Goal: Transaction & Acquisition: Purchase product/service

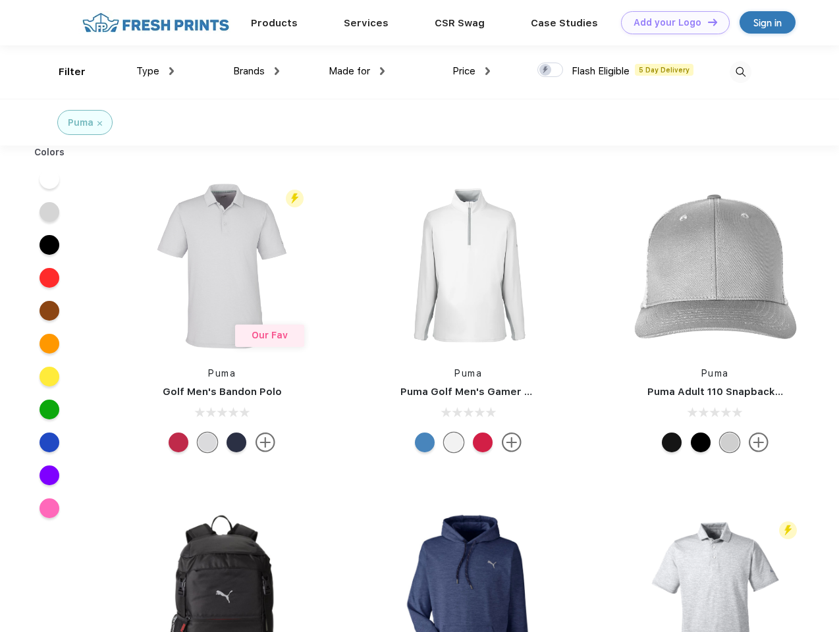
click at [671, 22] on link "Add your Logo Design Tool" at bounding box center [675, 22] width 109 height 23
click at [0, 0] on div "Design Tool" at bounding box center [0, 0] width 0 height 0
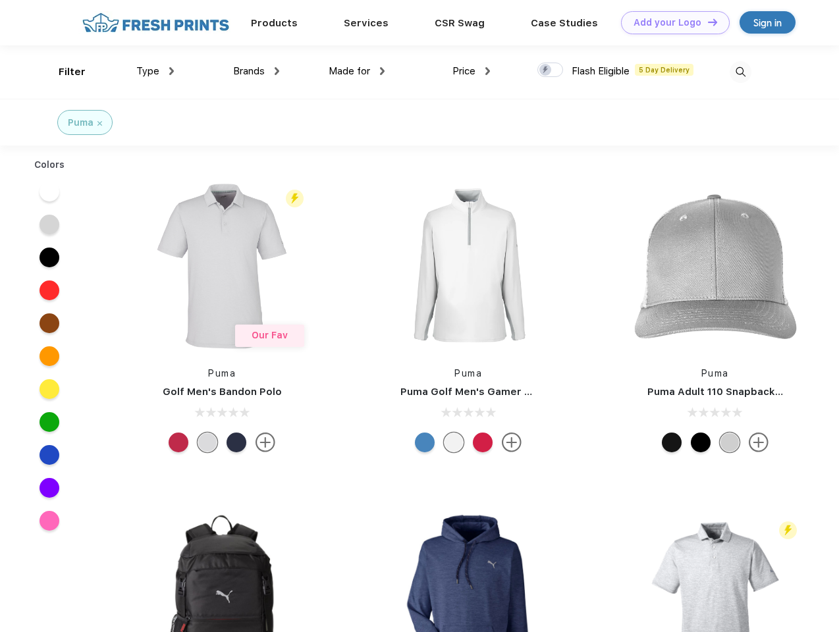
click at [707, 22] on link "Add your Logo Design Tool" at bounding box center [675, 22] width 109 height 23
click at [63, 72] on div "Filter" at bounding box center [72, 72] width 27 height 15
click at [155, 71] on span "Type" at bounding box center [147, 71] width 23 height 12
click at [256, 71] on span "Brands" at bounding box center [249, 71] width 32 height 12
click at [357, 71] on span "Made for" at bounding box center [349, 71] width 41 height 12
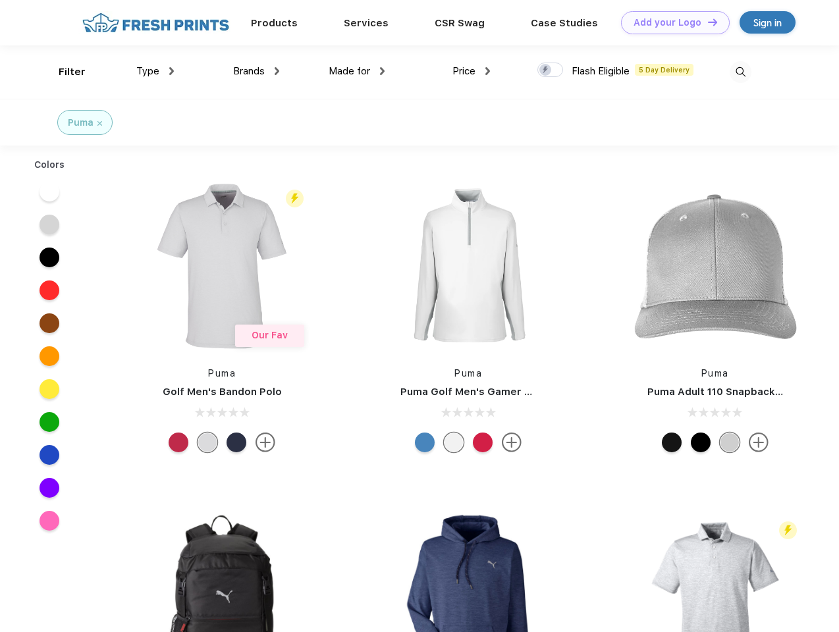
click at [472, 71] on span "Price" at bounding box center [464, 71] width 23 height 12
click at [551, 70] on div at bounding box center [550, 70] width 26 height 14
click at [546, 70] on input "checkbox" at bounding box center [541, 66] width 9 height 9
click at [740, 72] on img at bounding box center [741, 72] width 22 height 22
